Goal: Information Seeking & Learning: Learn about a topic

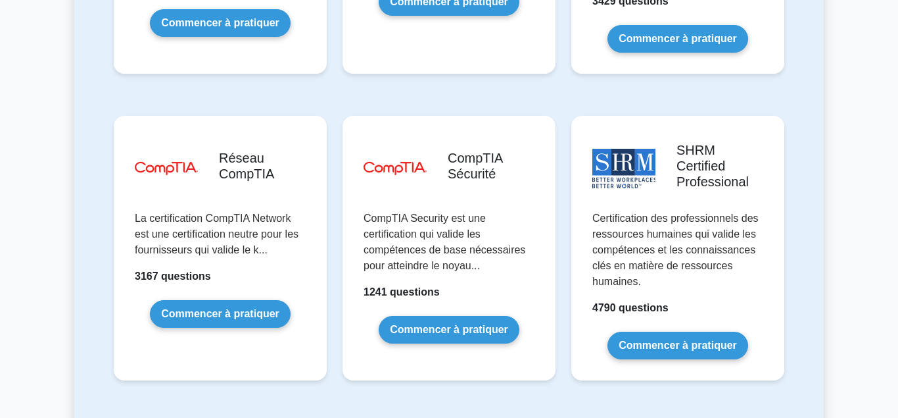
scroll to position [2641, 0]
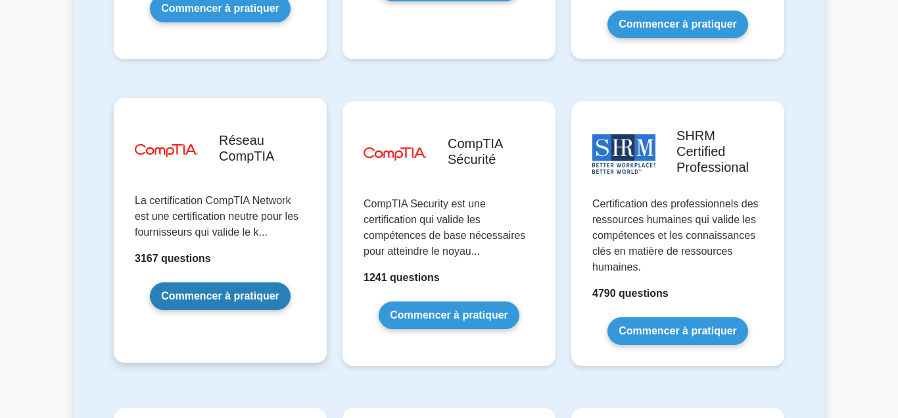
click at [248, 282] on link "Commencer à pratiquer" at bounding box center [220, 296] width 141 height 28
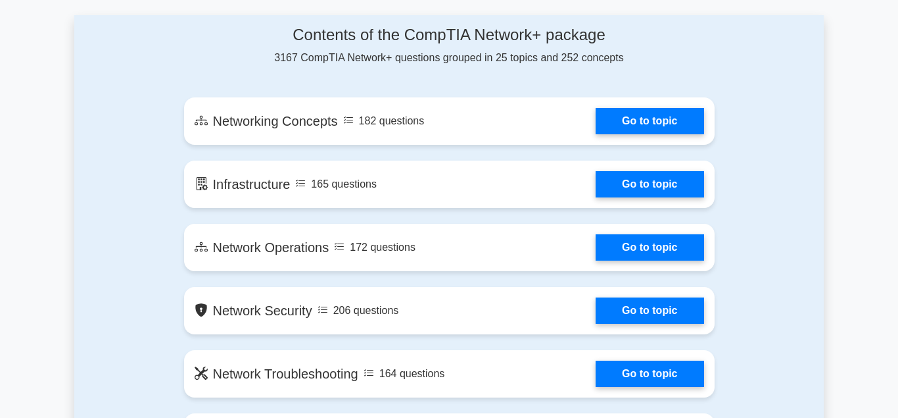
scroll to position [736, 0]
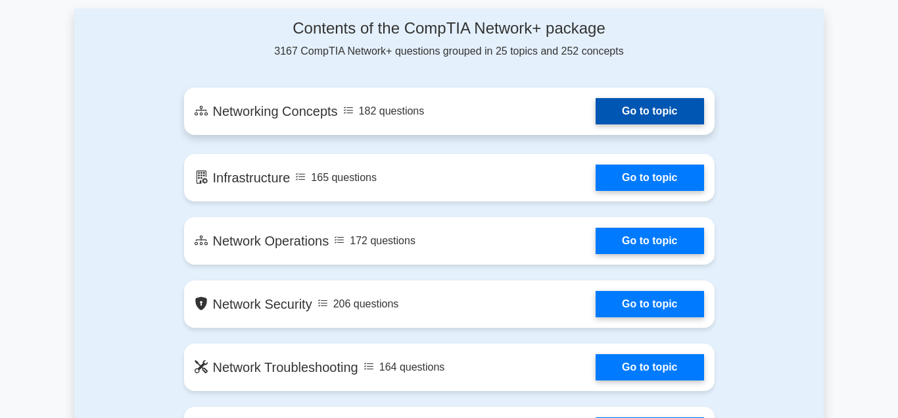
click at [644, 121] on link "Go to topic" at bounding box center [650, 111] width 108 height 26
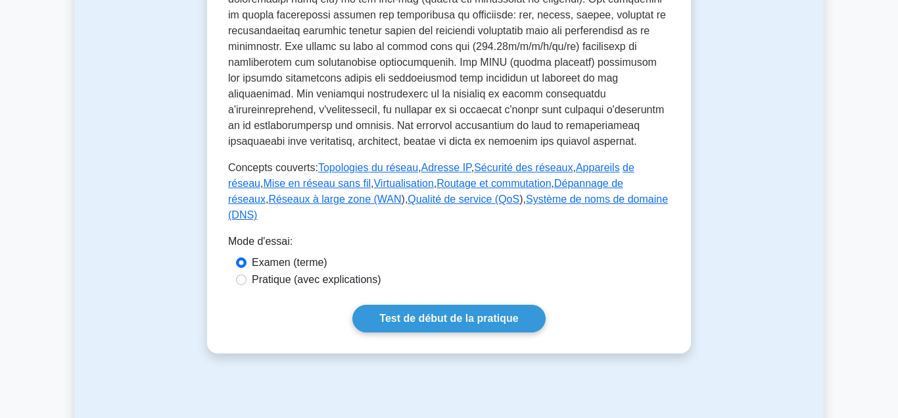
scroll to position [640, 0]
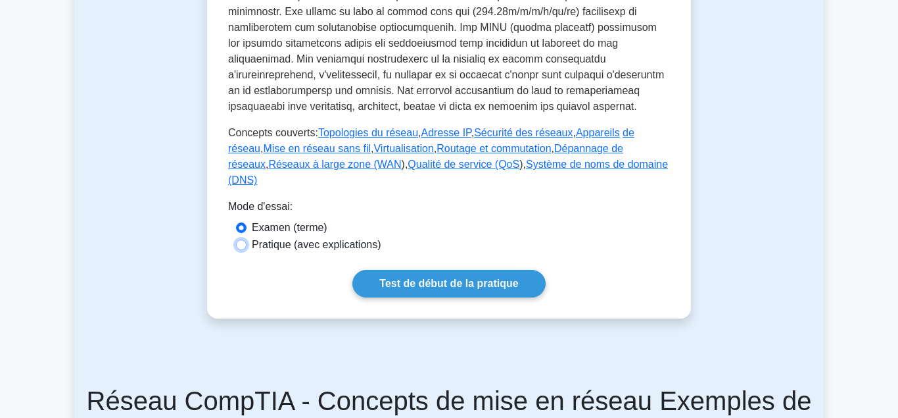
click at [239, 239] on input "Pratique (avec explications)" at bounding box center [241, 244] width 11 height 11
radio input "true"
click at [351, 132] on link "Topologies du réseau" at bounding box center [368, 132] width 100 height 11
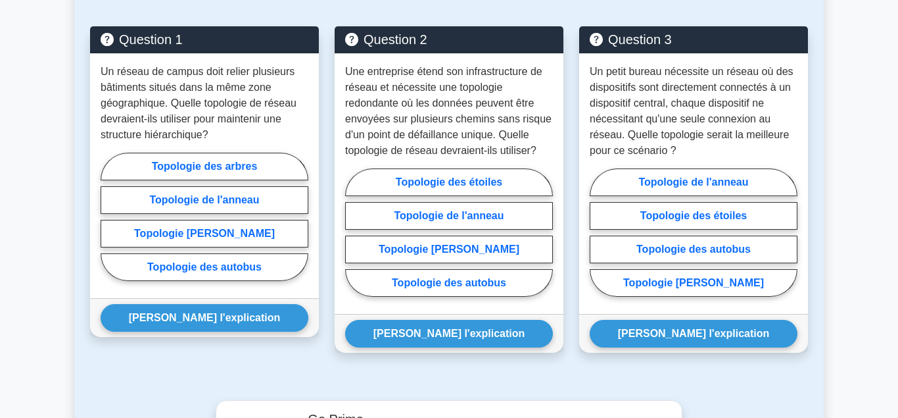
scroll to position [1280, 0]
